Goal: Transaction & Acquisition: Obtain resource

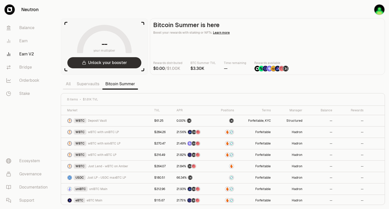
click at [118, 66] on button "Unlock your booster" at bounding box center [104, 62] width 74 height 11
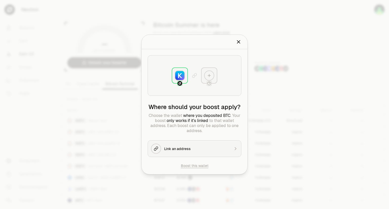
click at [184, 148] on div "Link an address" at bounding box center [197, 148] width 66 height 5
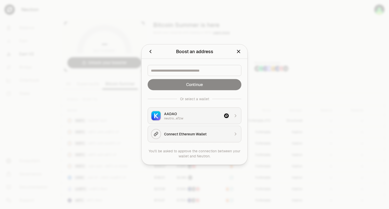
click at [177, 116] on div "AADAO" at bounding box center [192, 113] width 57 height 5
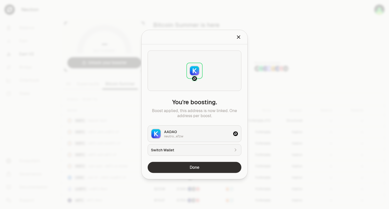
click at [180, 169] on button "Done" at bounding box center [195, 167] width 94 height 11
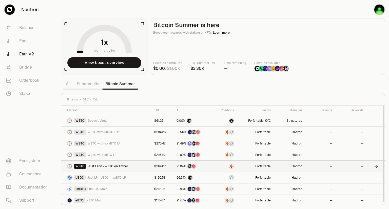
scroll to position [1, 0]
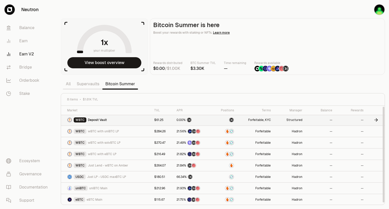
click at [105, 120] on span "Deposit Vault" at bounding box center [97, 120] width 19 height 4
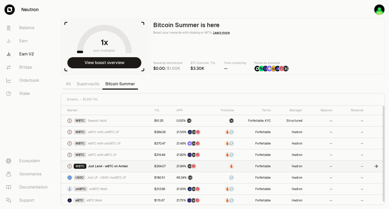
click at [106, 167] on span "Just Lend - wBTC on Amber" at bounding box center [108, 166] width 40 height 4
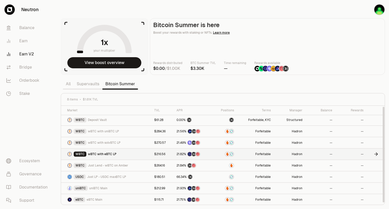
scroll to position [1, 0]
click at [111, 177] on span "Just LP - USDC maxBTC LP" at bounding box center [106, 177] width 39 height 4
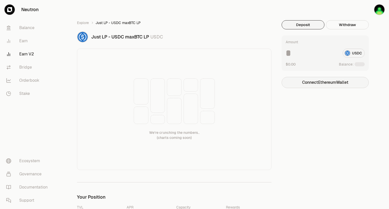
click at [320, 81] on button "Connect Ethereum Wallet" at bounding box center [325, 82] width 87 height 11
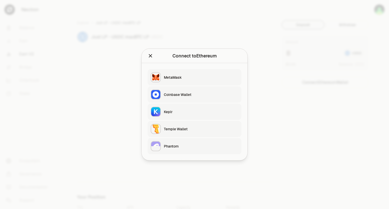
click at [148, 56] on icon "Close" at bounding box center [151, 56] width 6 height 6
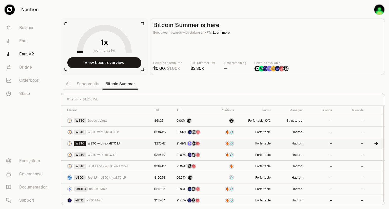
scroll to position [1, 0]
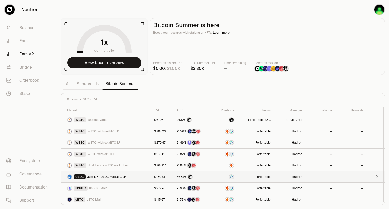
click at [221, 178] on div at bounding box center [224, 177] width 19 height 5
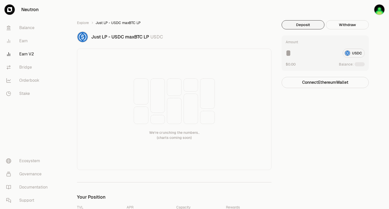
click at [306, 23] on button "Deposit" at bounding box center [303, 24] width 43 height 9
click at [323, 82] on button "Connect Ethereum Wallet" at bounding box center [325, 82] width 87 height 11
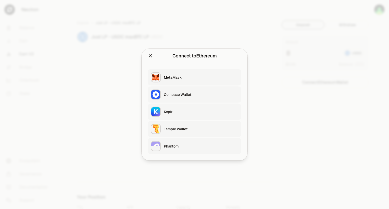
click at [193, 79] on div "MetaMask" at bounding box center [201, 77] width 74 height 5
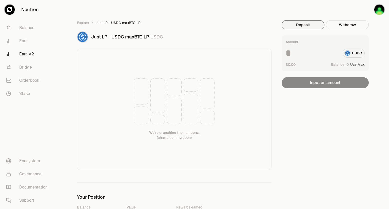
click at [357, 65] on button "Use Max" at bounding box center [357, 64] width 14 height 5
type input "*"
click at [82, 22] on link "Explore" at bounding box center [83, 22] width 12 height 5
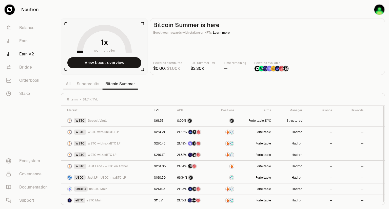
scroll to position [1, 0]
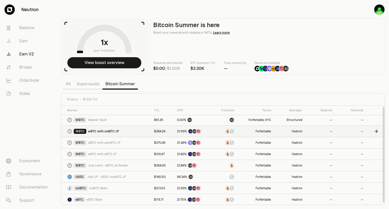
click at [233, 131] on img at bounding box center [232, 131] width 4 height 4
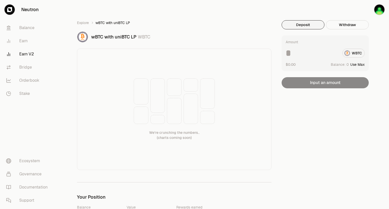
click at [352, 55] on div "WBTC" at bounding box center [325, 53] width 79 height 9
click at [337, 25] on button "Withdraw" at bounding box center [347, 24] width 43 height 9
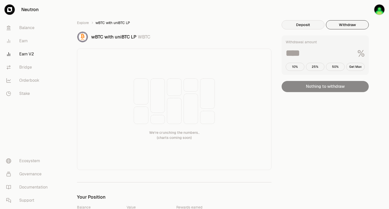
click at [308, 27] on button "Deposit" at bounding box center [303, 24] width 43 height 9
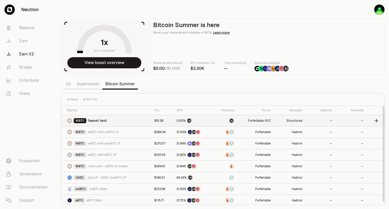
scroll to position [1, 0]
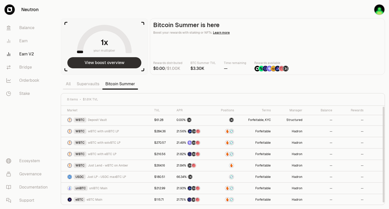
click at [92, 63] on button "View boost overview" at bounding box center [104, 62] width 74 height 11
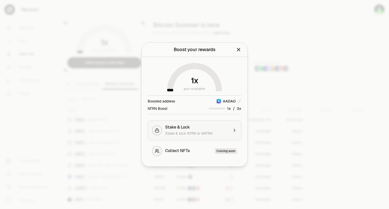
click at [194, 134] on span "Stake & lock NTRN or dNTRN" at bounding box center [188, 133] width 47 height 5
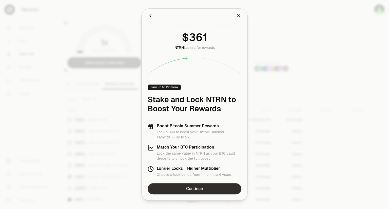
click at [201, 192] on link "Continue" at bounding box center [195, 188] width 94 height 11
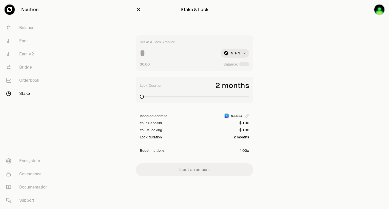
click at [230, 52] on html "Neutron Balance Earn Earn V2 Bridge Orderbook Stake Ecosystem Governance Docume…" at bounding box center [194, 104] width 389 height 209
click at [224, 64] on span "NTRN" at bounding box center [224, 65] width 9 height 5
click at [156, 56] on input at bounding box center [178, 53] width 77 height 9
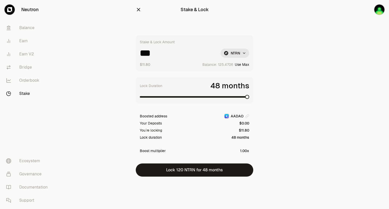
click at [249, 99] on span at bounding box center [247, 97] width 4 height 4
click at [162, 55] on input "***" at bounding box center [178, 53] width 77 height 9
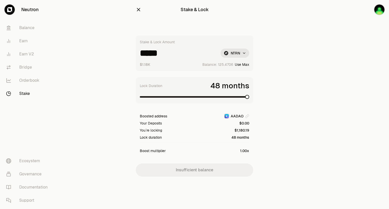
type input "*****"
click at [249, 98] on span at bounding box center [194, 96] width 109 height 5
click at [136, 10] on icon "button" at bounding box center [139, 10] width 6 height 6
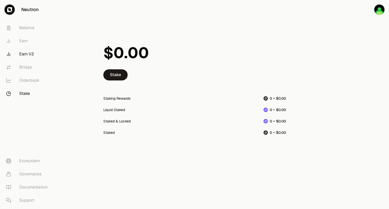
click at [26, 55] on link "Earn V2" at bounding box center [28, 54] width 53 height 13
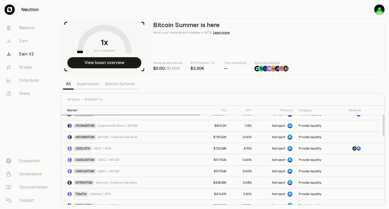
scroll to position [41, 0]
click at [110, 88] on link "Bitcoin Summer" at bounding box center [120, 84] width 36 height 10
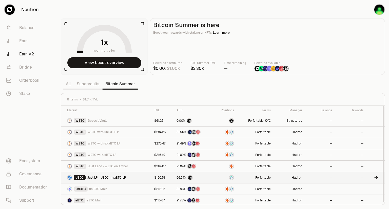
click at [109, 179] on span "Just LP - USDC maxBTC LP" at bounding box center [106, 178] width 39 height 4
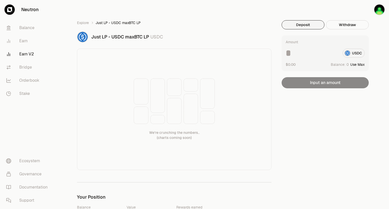
click at [328, 83] on div "Amount USDC $0.00 Balance: Use Max Input an amount" at bounding box center [325, 61] width 87 height 53
click at [297, 58] on div "Amount USDC $0.00 Balance: Use Max" at bounding box center [325, 53] width 87 height 36
click at [289, 54] on input at bounding box center [312, 53] width 53 height 9
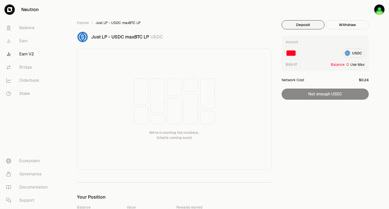
type input "***"
click at [0, 0] on vercel-live-feedback at bounding box center [0, 0] width 0 height 0
click at [329, 24] on button "Withdraw" at bounding box center [347, 24] width 43 height 9
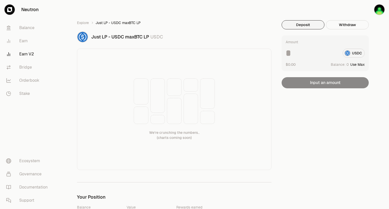
click at [306, 24] on button "Deposit" at bounding box center [303, 24] width 43 height 9
click at [350, 54] on div "USDC" at bounding box center [325, 53] width 79 height 9
click at [287, 57] on input at bounding box center [312, 53] width 53 height 9
click at [333, 27] on button "Withdraw" at bounding box center [347, 24] width 43 height 9
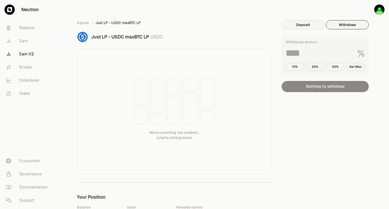
click at [312, 26] on button "Deposit" at bounding box center [303, 24] width 43 height 9
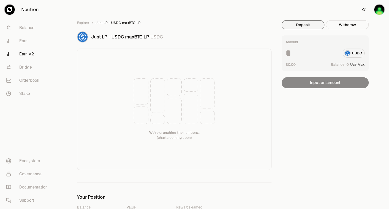
click at [379, 12] on img "button" at bounding box center [379, 10] width 10 height 10
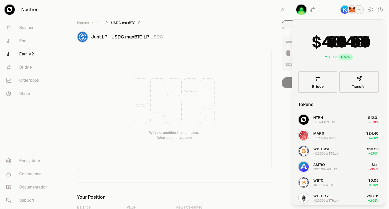
click at [343, 10] on img "button" at bounding box center [345, 10] width 8 height 8
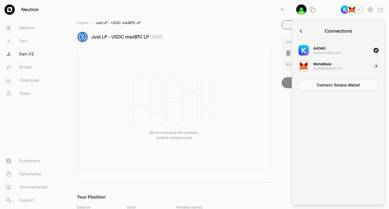
click at [352, 13] on img "button" at bounding box center [352, 10] width 8 height 8
click at [303, 34] on button "button" at bounding box center [301, 31] width 6 height 7
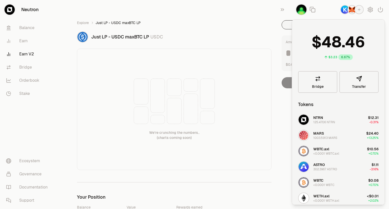
scroll to position [32, 0]
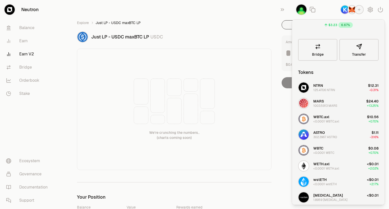
click at [321, 122] on div "<0.0001 WBTC.axl" at bounding box center [326, 122] width 26 height 4
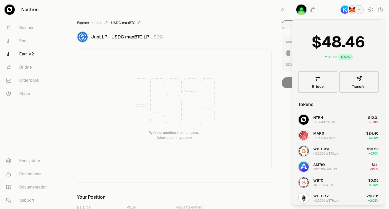
click at [85, 22] on link "Explore" at bounding box center [83, 22] width 12 height 5
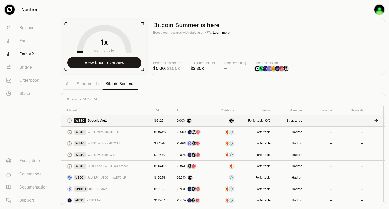
click at [151, 117] on td "$61.25" at bounding box center [162, 120] width 23 height 11
click at [141, 125] on td "WBTC Deposit Vault" at bounding box center [106, 120] width 90 height 11
click at [259, 122] on link "Forfeitable , KYC" at bounding box center [259, 121] width 23 height 4
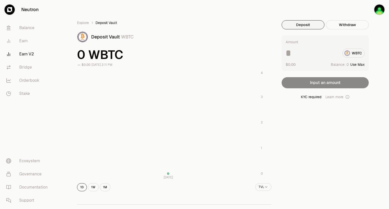
click at [355, 55] on div "WBTC" at bounding box center [325, 53] width 79 height 9
click at [385, 8] on button "button" at bounding box center [373, 9] width 32 height 19
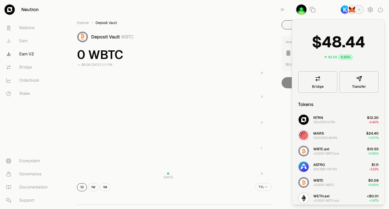
click at [257, 28] on div "Explore Deposit Vault Deposit Vault WBTC 0 WBTC $0.00 [DATE] 2:11 PM [DATE] 0 1…" at bounding box center [174, 106] width 195 height 172
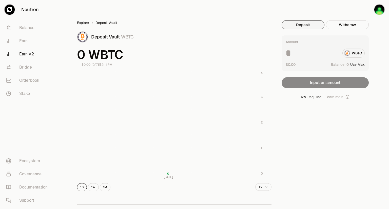
click at [85, 24] on link "Explore" at bounding box center [83, 22] width 12 height 5
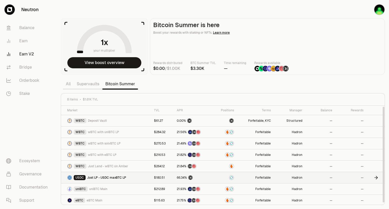
scroll to position [1, 0]
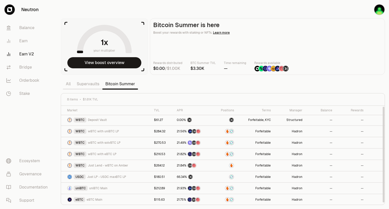
drag, startPoint x: 384, startPoint y: 128, endPoint x: 388, endPoint y: 179, distance: 51.6
click at [385, 179] on div at bounding box center [384, 155] width 2 height 96
click at [138, 179] on div "USDC Just LP - USDC maxBTC LP" at bounding box center [107, 177] width 81 height 5
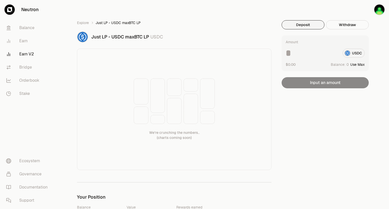
click at [350, 55] on div "USDC" at bounding box center [325, 53] width 79 height 9
click at [358, 65] on button "Use Max" at bounding box center [357, 64] width 14 height 5
click at [358, 65] on button "Using Max" at bounding box center [356, 64] width 17 height 5
click at [378, 13] on img "button" at bounding box center [379, 10] width 10 height 10
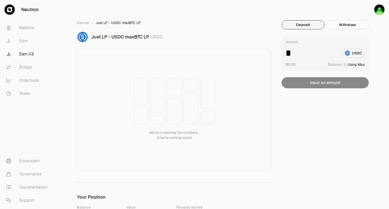
click at [358, 51] on div "* USDC" at bounding box center [325, 53] width 79 height 9
click at [350, 55] on div "* USDC" at bounding box center [325, 53] width 79 height 9
click at [329, 84] on div "Amount * USDC $0.00 Balance: Using Max Input an amount" at bounding box center [325, 61] width 87 height 53
click at [300, 58] on div "Amount * USDC $0.00 Balance: Using Max" at bounding box center [325, 53] width 87 height 36
click at [288, 55] on input "*" at bounding box center [312, 53] width 53 height 9
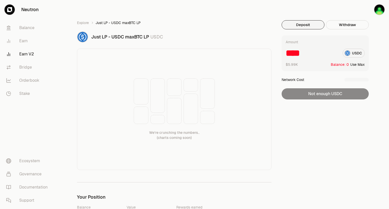
type input "****"
click at [324, 86] on div "Amount **** USDC $5.99K Balance: Use Max Network Cost Not enough USDC" at bounding box center [325, 67] width 87 height 64
